Goal: Navigation & Orientation: Find specific page/section

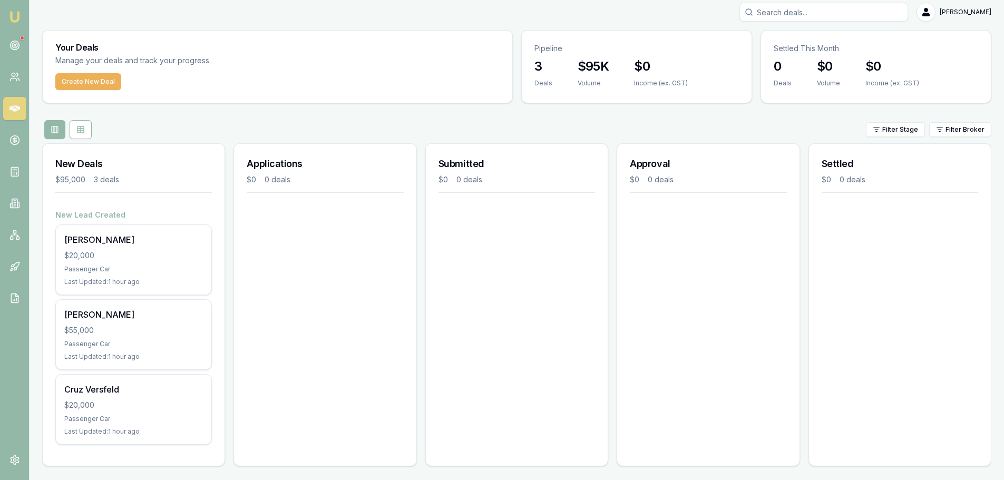
scroll to position [9, 0]
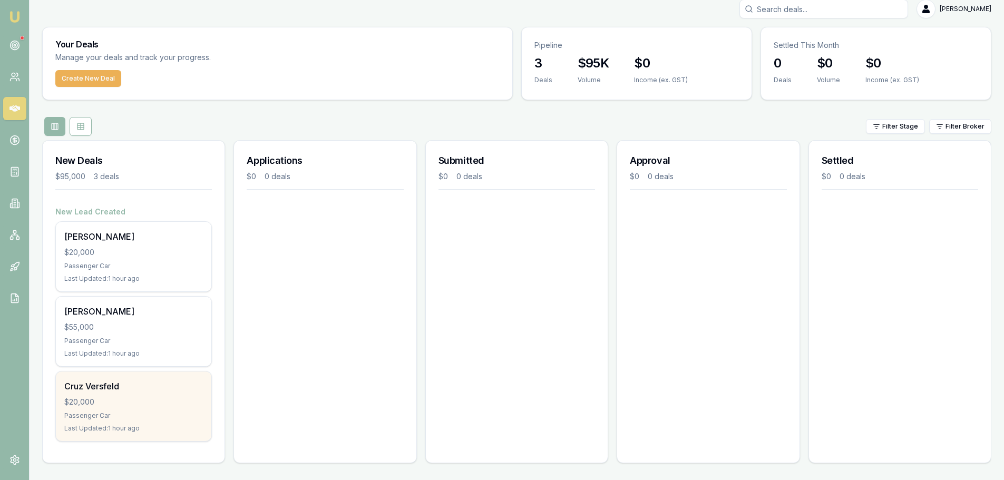
click at [156, 413] on div "Passenger Car" at bounding box center [133, 415] width 139 height 8
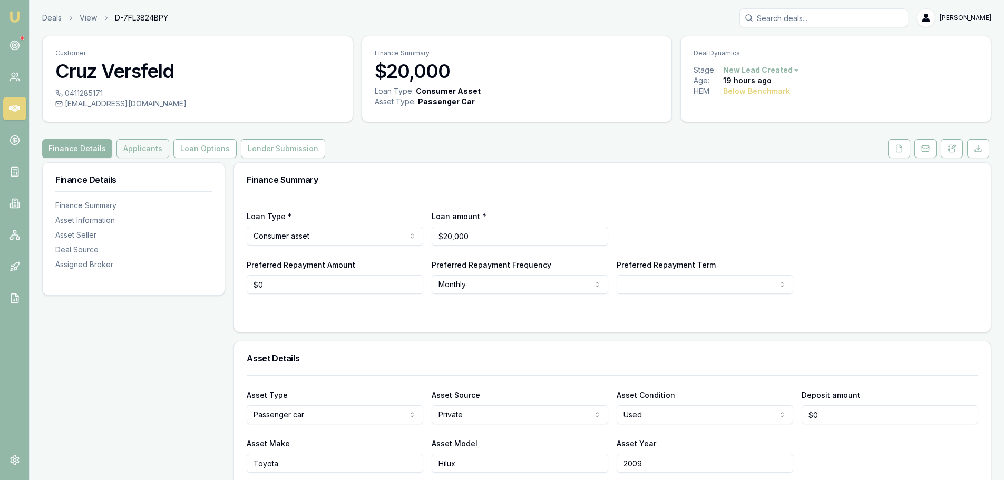
click at [138, 145] on button "Applicants" at bounding box center [142, 148] width 53 height 19
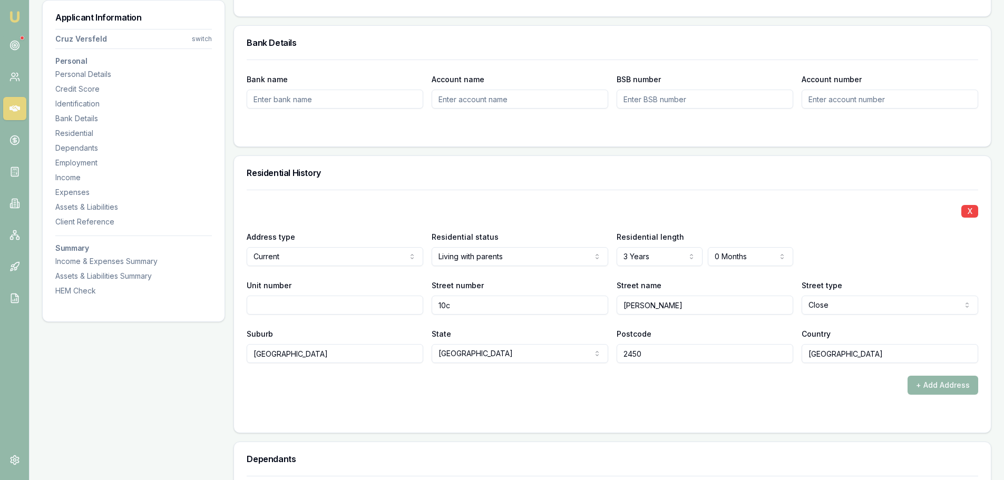
scroll to position [843, 0]
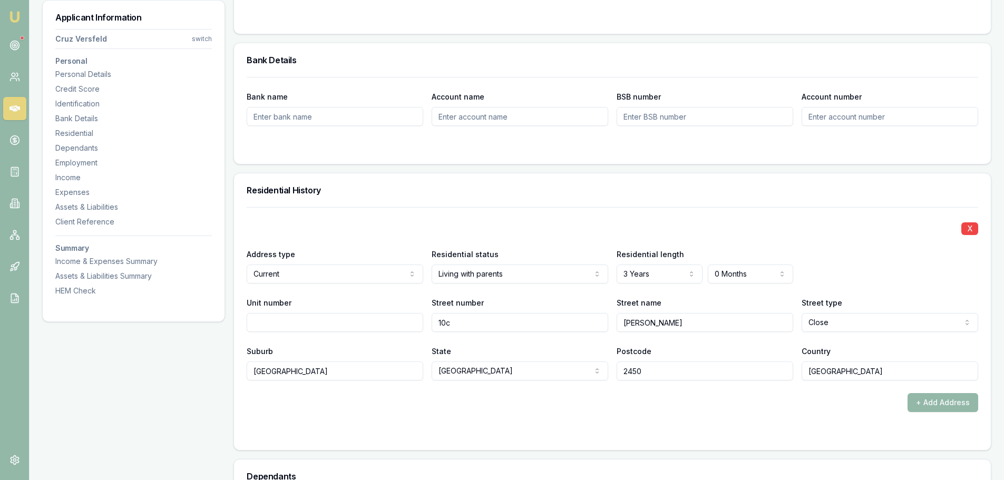
click at [21, 37] on div at bounding box center [22, 38] width 4 height 4
click at [17, 41] on icon at bounding box center [14, 45] width 11 height 11
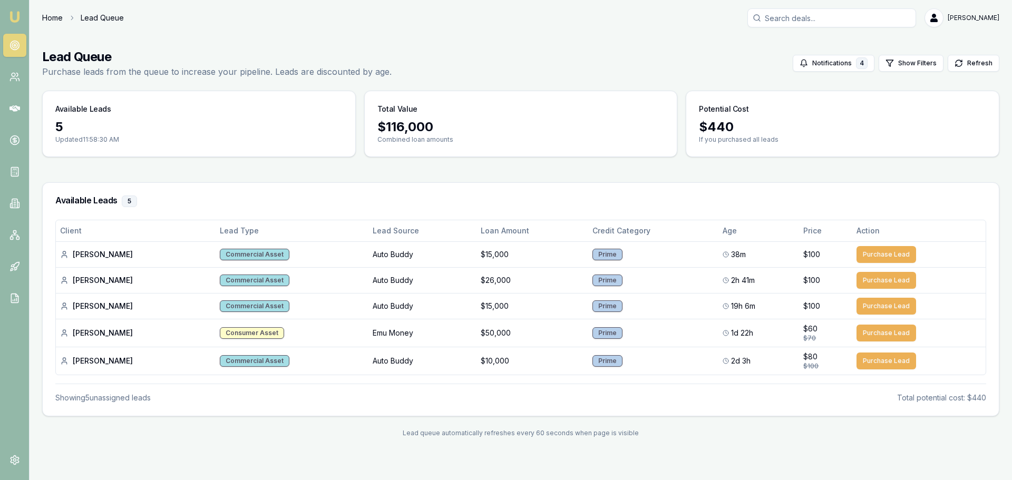
click at [56, 13] on link "Home" at bounding box center [52, 18] width 21 height 11
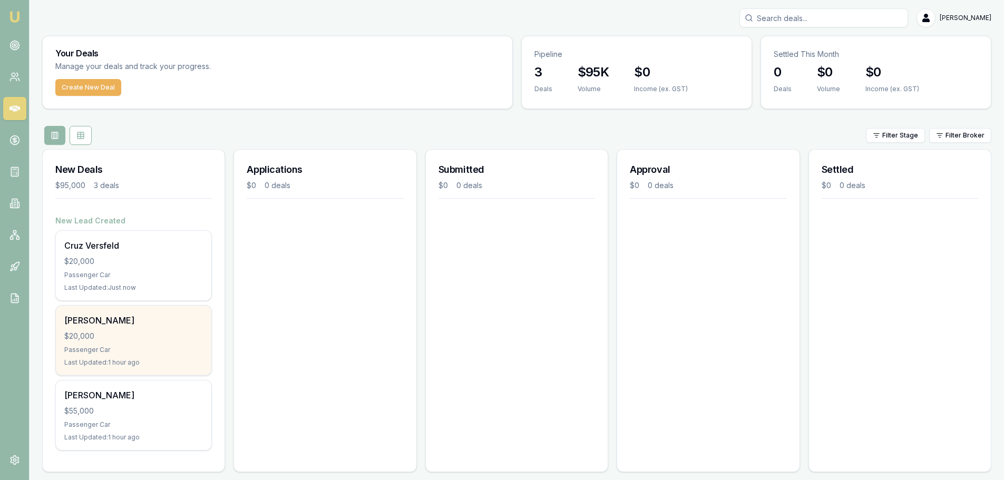
click at [146, 347] on div "Passenger Car" at bounding box center [133, 350] width 139 height 8
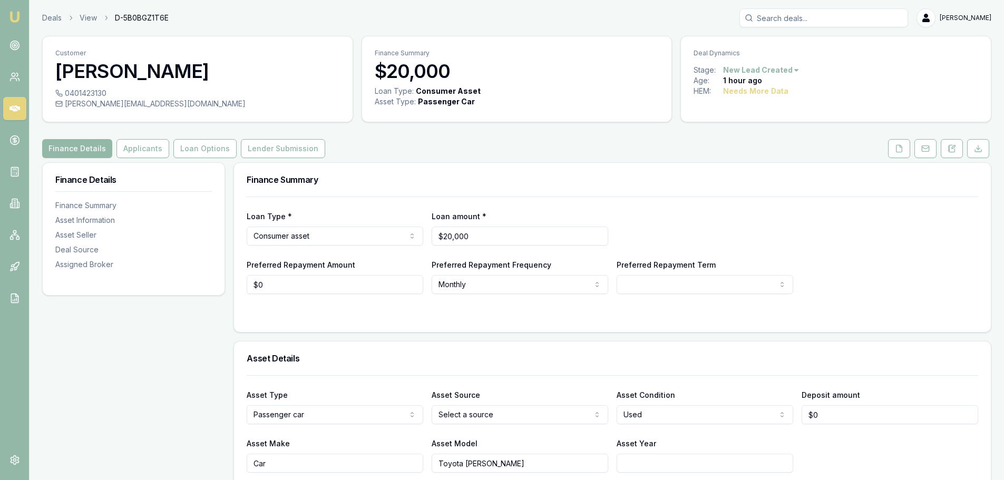
click at [52, 25] on div "Deals View D-5B0BGZ1T6E [PERSON_NAME]" at bounding box center [516, 17] width 949 height 19
click at [51, 19] on link "Deals" at bounding box center [51, 18] width 19 height 11
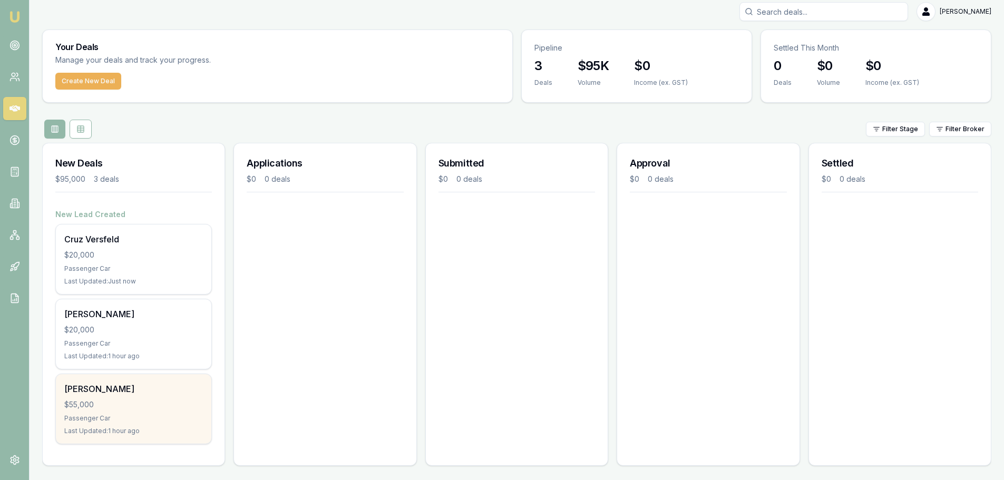
scroll to position [9, 0]
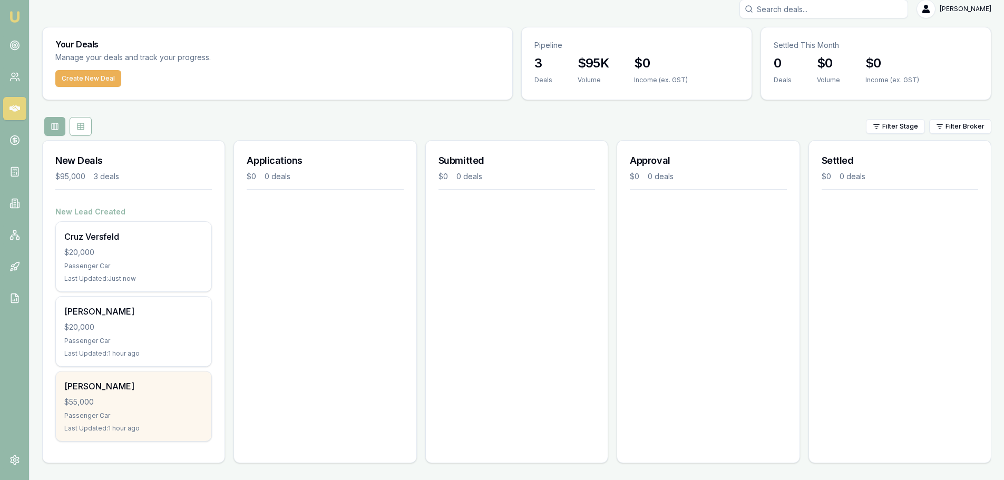
click at [135, 390] on div "[PERSON_NAME]" at bounding box center [133, 386] width 139 height 13
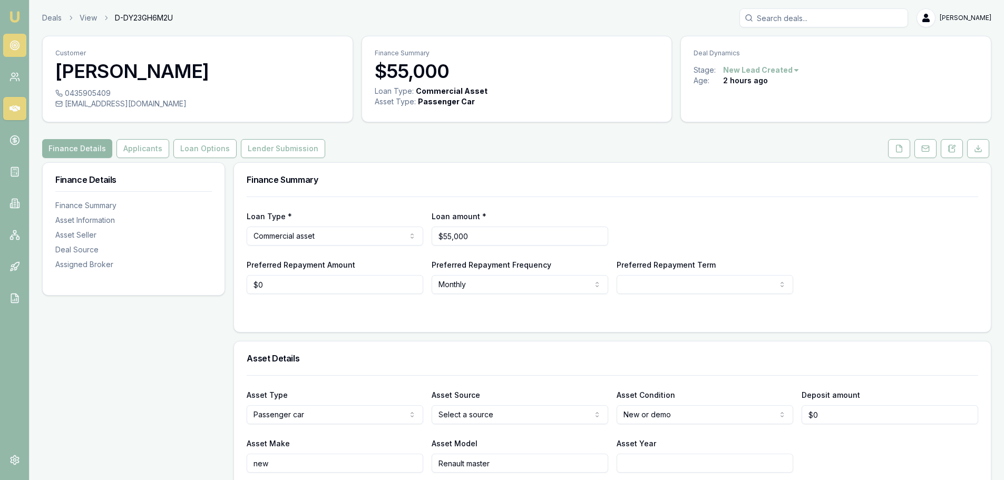
click at [19, 43] on icon at bounding box center [14, 45] width 11 height 11
